Goal: Find contact information: Find contact information

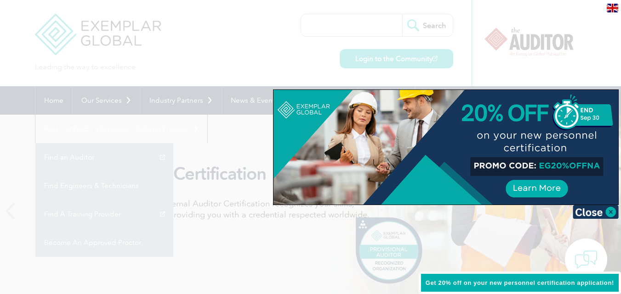
click at [246, 54] on div at bounding box center [310, 147] width 621 height 294
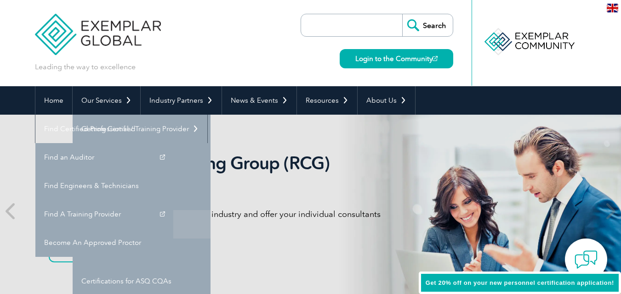
scroll to position [46, 0]
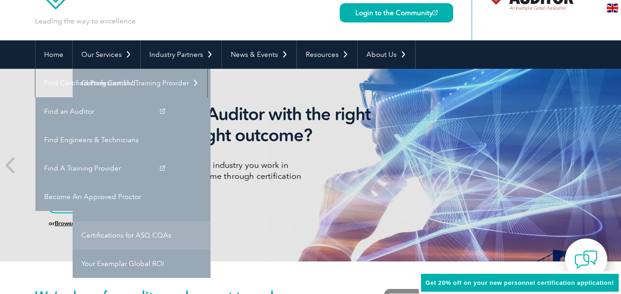
click at [145, 238] on link "Certifications for ASQ CQAs" at bounding box center [142, 235] width 138 height 28
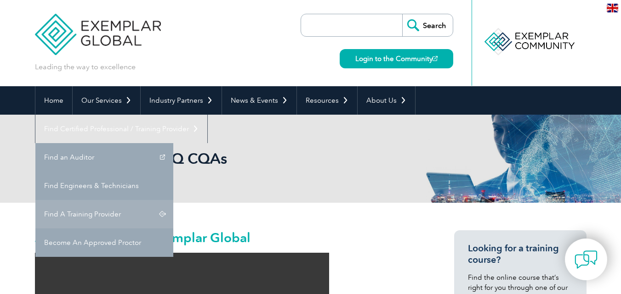
click at [173, 200] on link "Find A Training Provider" at bounding box center [104, 214] width 138 height 28
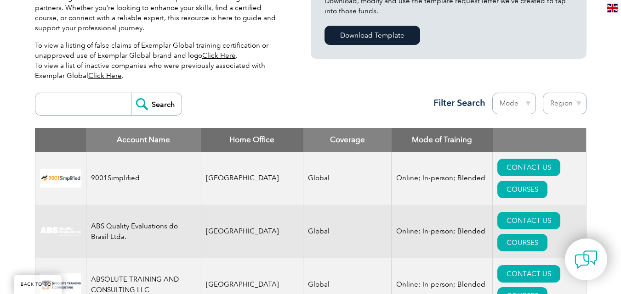
scroll to position [276, 0]
click at [100, 106] on input "search" at bounding box center [85, 104] width 91 height 22
type input "india"
click at [131, 93] on input "Search" at bounding box center [156, 104] width 51 height 22
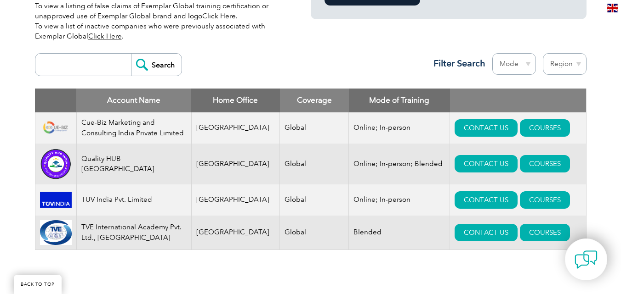
scroll to position [276, 0]
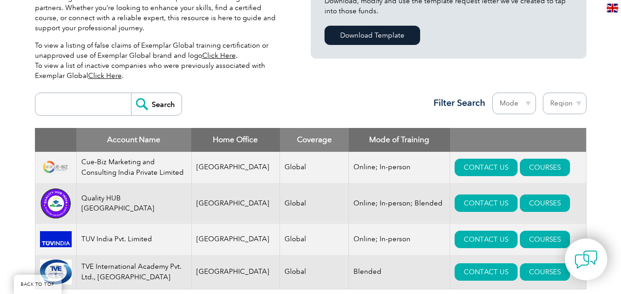
click at [567, 101] on select "Region [GEOGRAPHIC_DATA] [GEOGRAPHIC_DATA] [GEOGRAPHIC_DATA] [GEOGRAPHIC_DATA] …" at bounding box center [564, 104] width 44 height 22
select select "[GEOGRAPHIC_DATA]"
click at [542, 93] on select "Region [GEOGRAPHIC_DATA] [GEOGRAPHIC_DATA] [GEOGRAPHIC_DATA] [GEOGRAPHIC_DATA] …" at bounding box center [564, 104] width 44 height 22
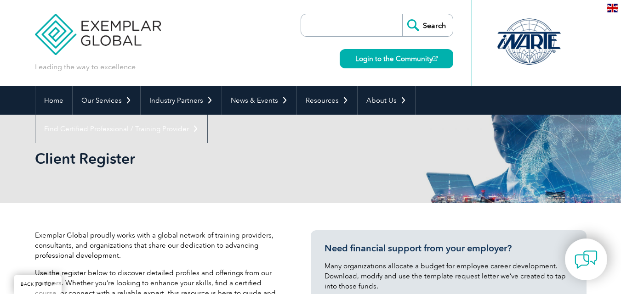
select select "[GEOGRAPHIC_DATA]"
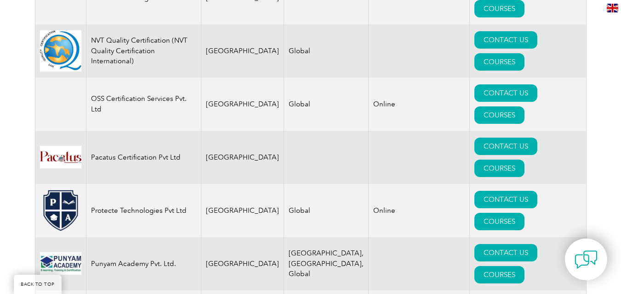
scroll to position [1617, 0]
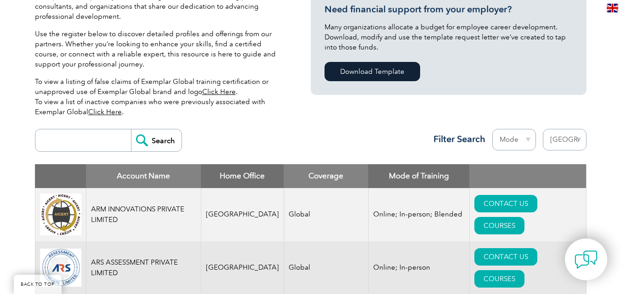
scroll to position [423, 0]
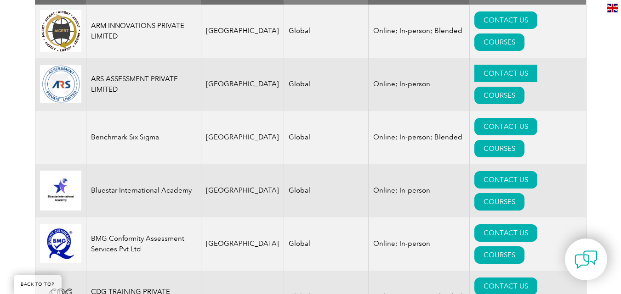
click at [474, 81] on link "CONTACT US" at bounding box center [505, 73] width 63 height 17
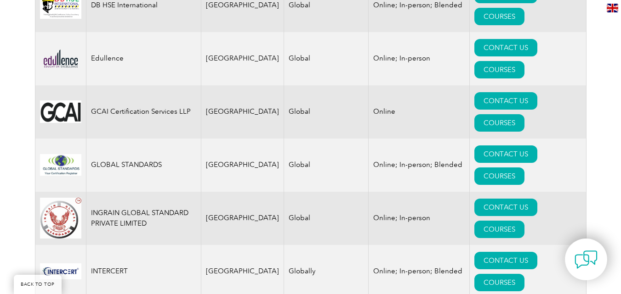
scroll to position [974, 0]
